Goal: Information Seeking & Learning: Learn about a topic

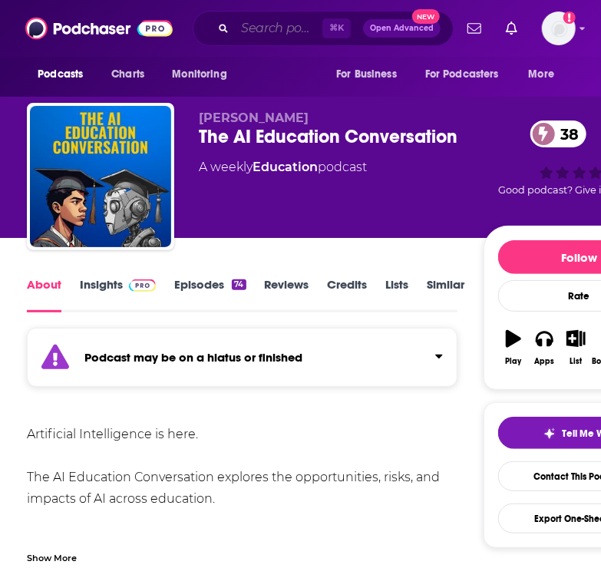
click at [265, 31] on input "Search podcasts, credits, & more..." at bounding box center [279, 28] width 88 height 25
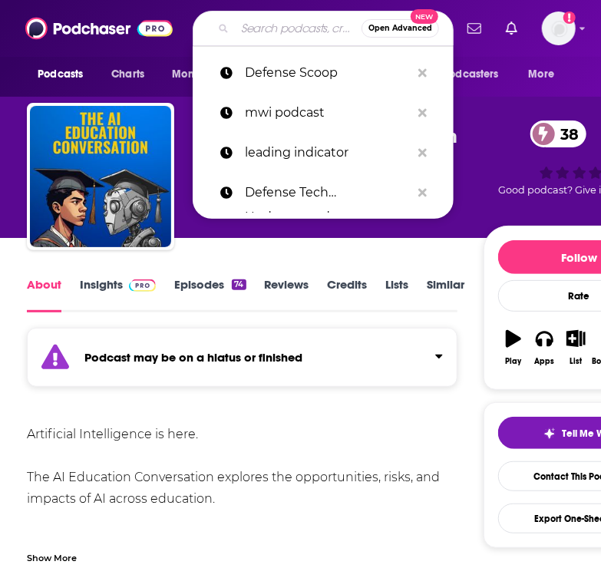
click at [265, 31] on input "Search podcasts, credits, & more..." at bounding box center [298, 28] width 127 height 25
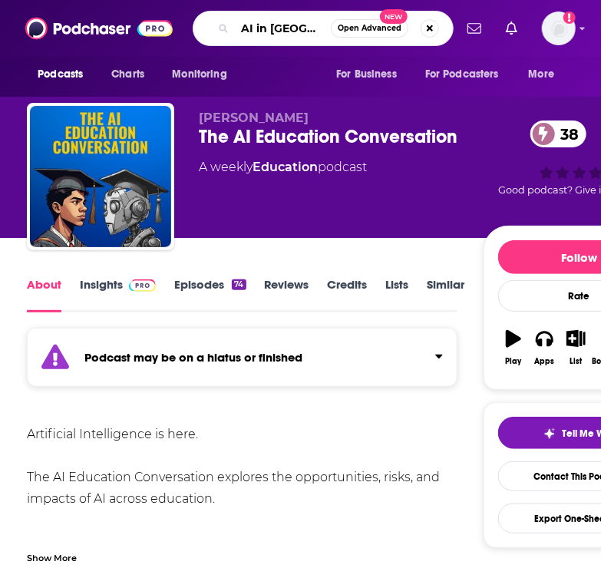
type input "AI in Education"
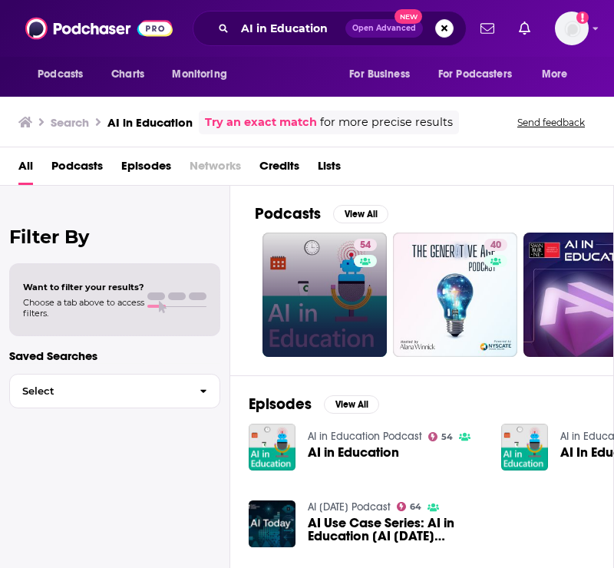
click at [320, 286] on link "54" at bounding box center [325, 295] width 124 height 124
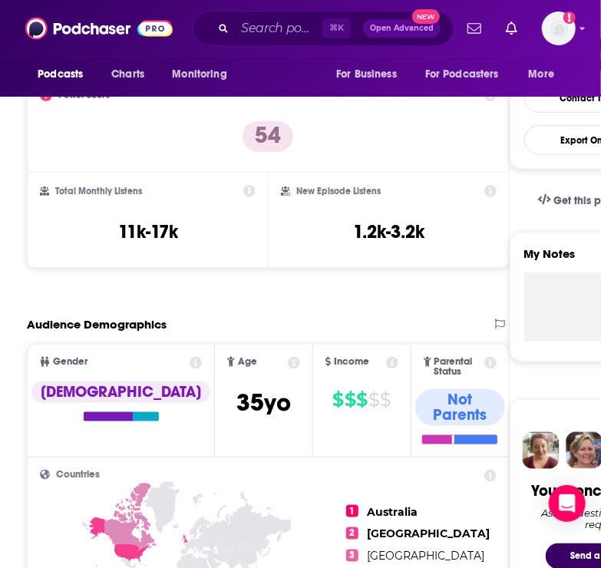
scroll to position [448, 0]
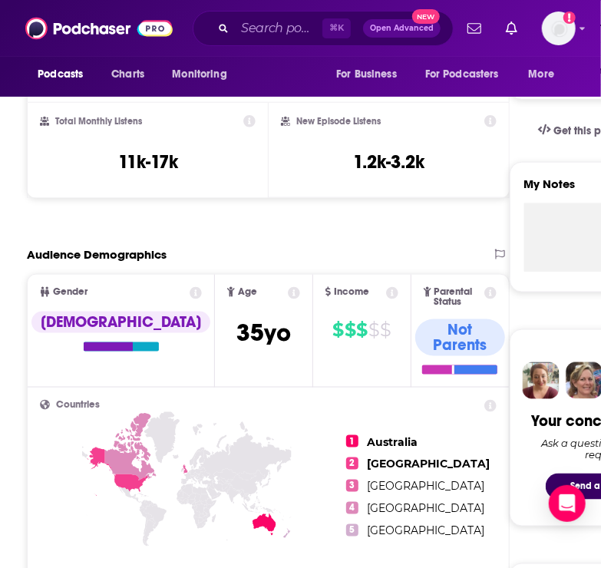
drag, startPoint x: 208, startPoint y: 146, endPoint x: 72, endPoint y: 148, distance: 135.9
click at [72, 148] on div "Total Monthly Listens 11k-17k" at bounding box center [148, 150] width 216 height 71
drag, startPoint x: 111, startPoint y: 155, endPoint x: 254, endPoint y: 155, distance: 142.8
click at [254, 155] on div "Total Monthly Listens 11k-17k" at bounding box center [148, 150] width 216 height 71
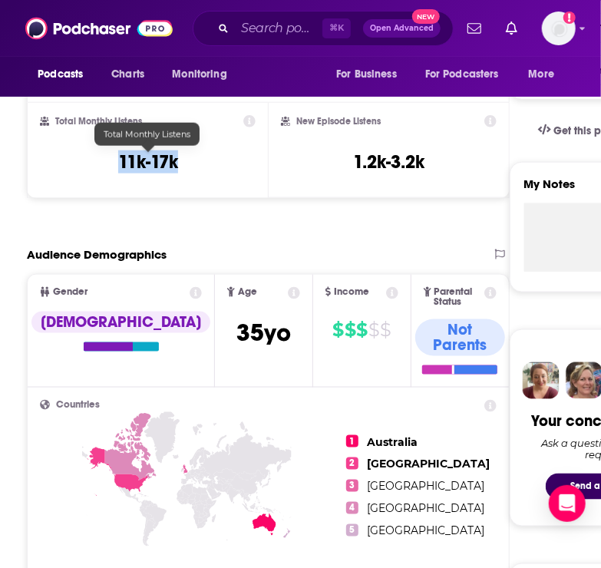
drag, startPoint x: 180, startPoint y: 160, endPoint x: 95, endPoint y: 160, distance: 85.2
click at [95, 160] on div "Total Monthly Listens 11k-17k" at bounding box center [148, 150] width 216 height 71
copy h3 "11k-17k"
